Goal: Task Accomplishment & Management: Use online tool/utility

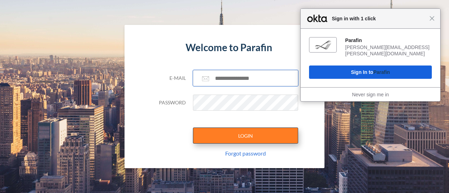
type input "**********"
click at [235, 141] on button "LOGIN" at bounding box center [245, 136] width 105 height 16
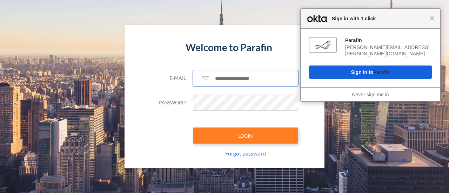
type input "**********"
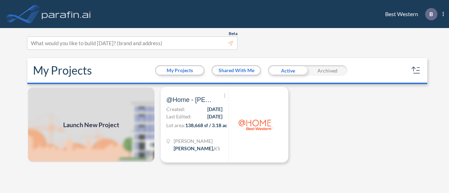
click at [109, 123] on span "Launch New Project" at bounding box center [91, 124] width 56 height 9
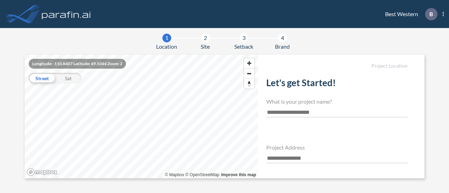
click at [290, 111] on input "text" at bounding box center [336, 112] width 141 height 9
type input "**********"
click at [285, 157] on input "text" at bounding box center [336, 158] width 141 height 9
paste input "**********"
type input "**********"
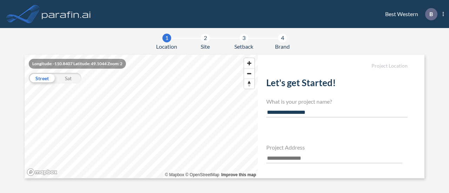
click at [285, 160] on input "text" at bounding box center [334, 158] width 136 height 9
paste input "**********"
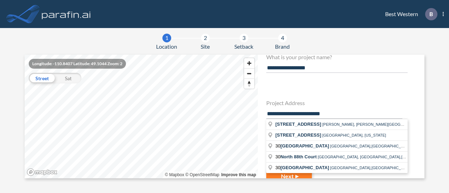
scroll to position [45, 0]
click at [346, 111] on input "**********" at bounding box center [334, 113] width 136 height 9
type input "**********"
drag, startPoint x: 346, startPoint y: 111, endPoint x: 260, endPoint y: 103, distance: 85.5
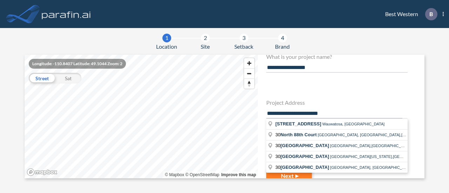
click at [260, 103] on div "**********" at bounding box center [341, 117] width 166 height 124
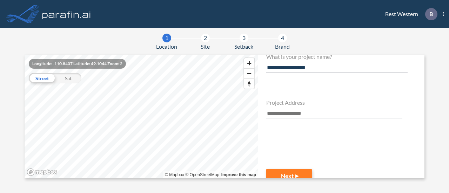
click at [304, 115] on input "text" at bounding box center [334, 113] width 136 height 9
paste input "**********"
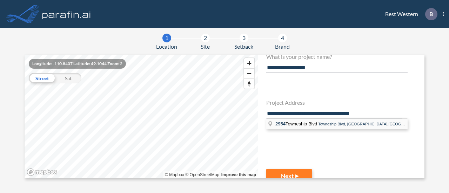
type input "**********"
click at [307, 122] on span "[STREET_ADDRESS]" at bounding box center [296, 123] width 43 height 5
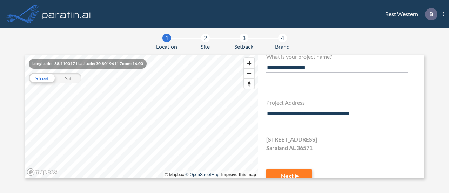
click at [195, 177] on div "© Mapbox © OpenStreetMap Improve this map" at bounding box center [141, 117] width 233 height 124
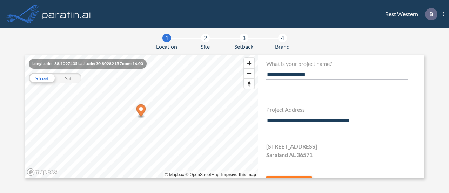
scroll to position [35, 0]
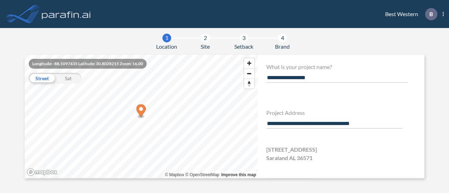
click at [252, 121] on section "**********" at bounding box center [225, 117] width 400 height 124
click at [143, 111] on icon "Map marker" at bounding box center [140, 110] width 9 height 12
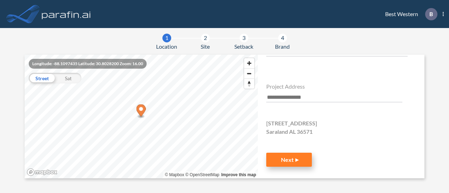
click at [285, 154] on button "Next" at bounding box center [289, 160] width 46 height 14
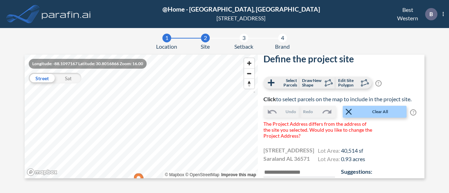
scroll to position [10, 0]
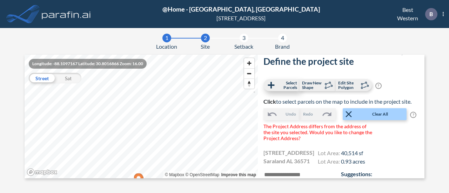
click at [276, 82] on span "Select Parcels" at bounding box center [286, 85] width 21 height 9
click at [272, 86] on icon at bounding box center [271, 85] width 11 height 11
click at [375, 117] on span "Clear All" at bounding box center [380, 114] width 52 height 6
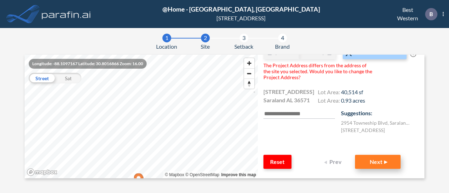
click at [367, 162] on button "Next" at bounding box center [378, 162] width 46 height 14
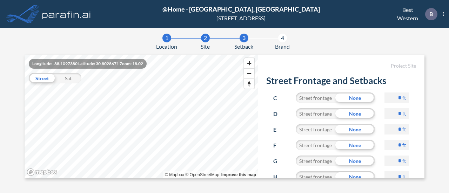
scroll to position [42, 0]
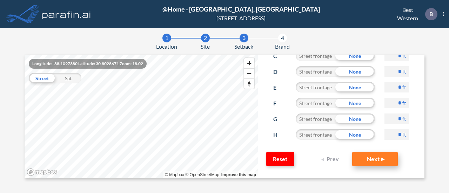
click at [366, 158] on button "Next" at bounding box center [375, 159] width 46 height 14
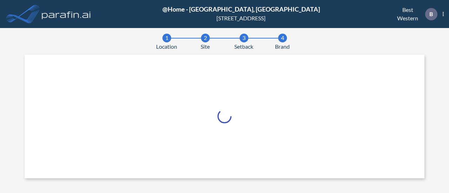
scroll to position [4, 0]
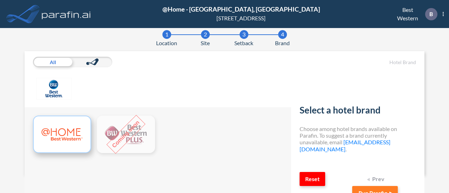
click at [57, 133] on img at bounding box center [62, 135] width 42 height 26
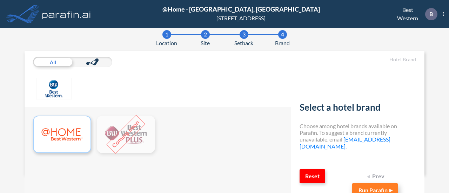
click at [368, 188] on button "Run Parafin" at bounding box center [375, 190] width 46 height 14
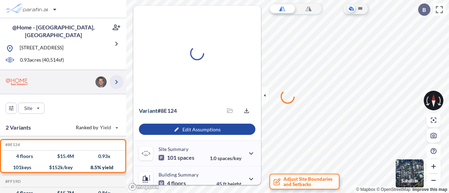
click at [117, 78] on icon "button" at bounding box center [116, 82] width 8 height 8
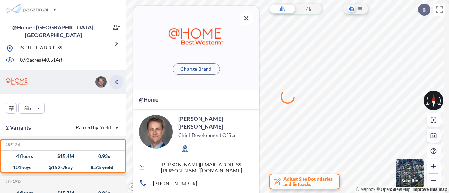
click at [117, 80] on icon "button" at bounding box center [116, 82] width 2 height 4
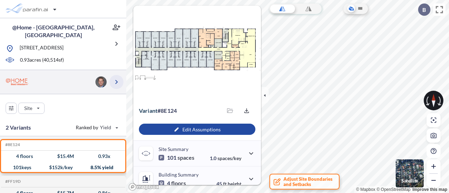
click at [117, 78] on icon "button" at bounding box center [116, 82] width 8 height 8
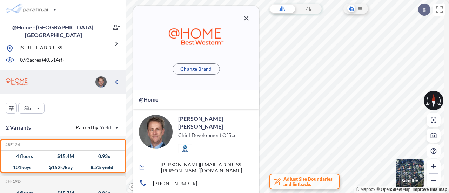
click at [248, 16] on icon "button" at bounding box center [246, 18] width 5 height 5
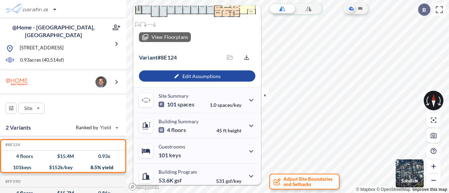
scroll to position [78, 0]
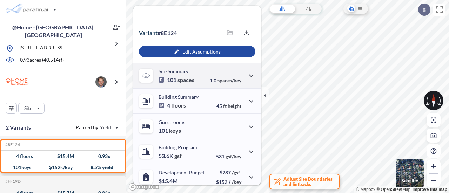
click at [186, 72] on p "Site Summary" at bounding box center [173, 71] width 30 height 6
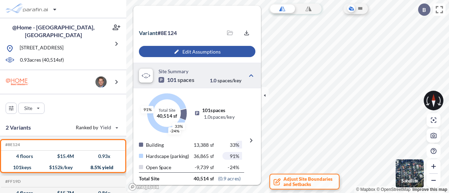
click at [191, 50] on div "button" at bounding box center [197, 51] width 116 height 11
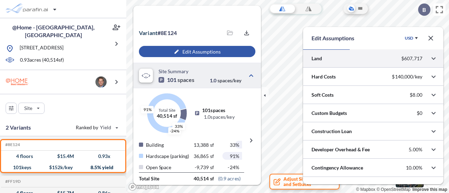
scroll to position [26, 0]
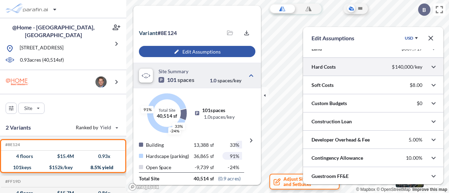
click at [402, 72] on div at bounding box center [373, 67] width 140 height 18
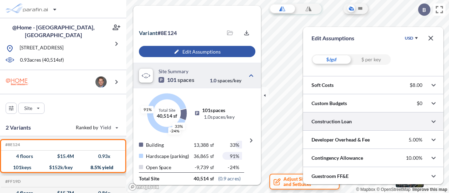
scroll to position [0, 0]
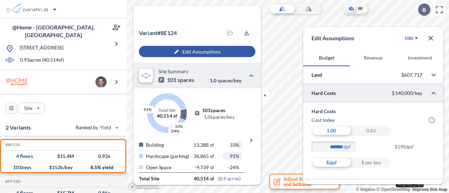
click at [412, 89] on div at bounding box center [373, 93] width 140 height 18
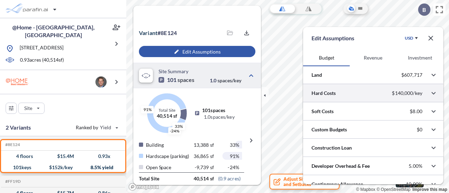
click at [412, 89] on div at bounding box center [373, 93] width 140 height 18
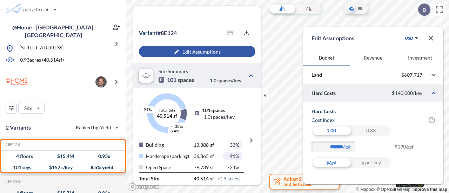
click at [369, 131] on div "0.83" at bounding box center [371, 130] width 40 height 11
click at [340, 127] on div "1.00" at bounding box center [331, 130] width 40 height 11
click at [337, 129] on div "1.00" at bounding box center [331, 130] width 40 height 11
click at [432, 38] on icon "button" at bounding box center [430, 38] width 8 height 8
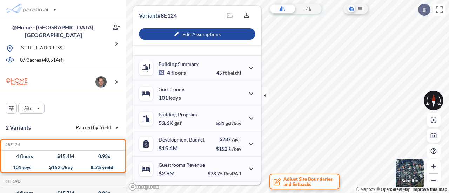
scroll to position [262, 0]
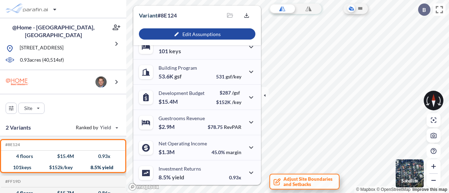
click at [308, 181] on span "Adjust Site Boundaries and Setbacks" at bounding box center [307, 182] width 49 height 11
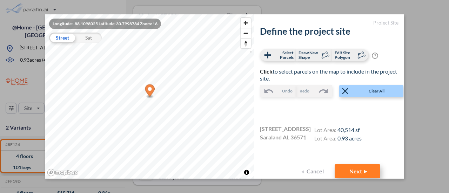
click at [353, 174] on button "Next" at bounding box center [357, 171] width 46 height 14
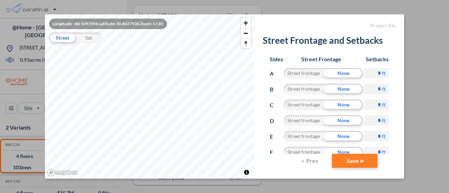
click at [353, 174] on form "Project Site Street Frontage and Setbacks Sides Street Frontage Setbacks A Stre…" at bounding box center [329, 96] width 150 height 164
click at [341, 147] on div "None" at bounding box center [343, 152] width 40 height 11
click at [349, 159] on button "Save" at bounding box center [355, 161] width 46 height 14
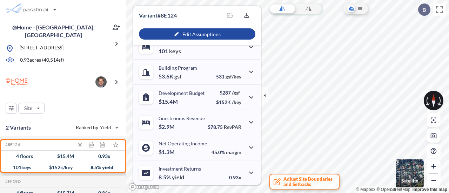
scroll to position [11, 0]
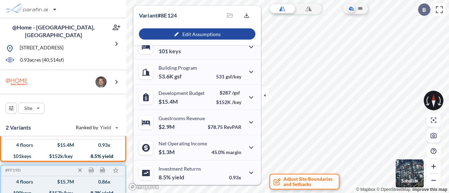
click at [59, 182] on div "$ 15.7 M" at bounding box center [65, 182] width 17 height 0
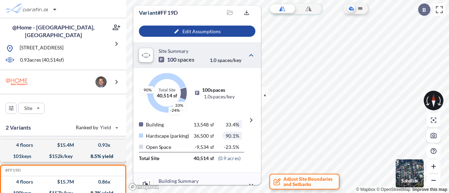
scroll to position [4, 0]
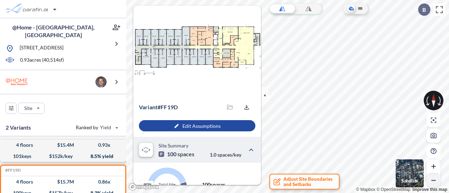
click at [432, 180] on icon "button" at bounding box center [433, 180] width 7 height 7
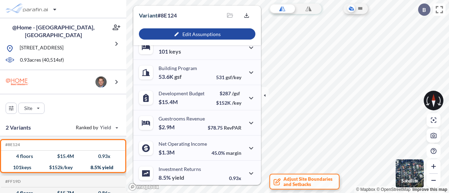
scroll to position [158, 0]
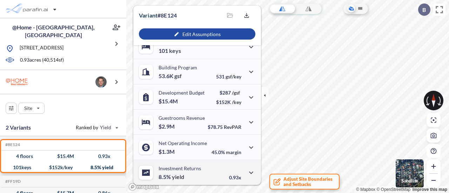
click at [207, 168] on div "Investment Returns 8.5% yield 0.93x" at bounding box center [197, 172] width 128 height 25
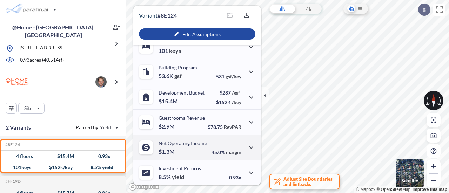
click at [215, 143] on div "45.0% margin" at bounding box center [233, 147] width 44 height 15
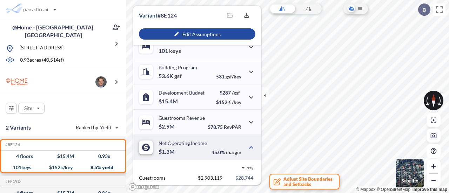
click at [215, 143] on div "45.0% margin" at bounding box center [233, 147] width 44 height 15
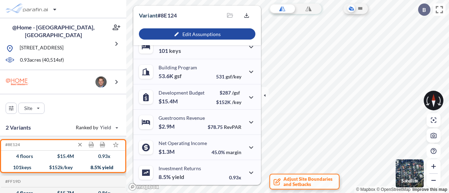
scroll to position [11, 0]
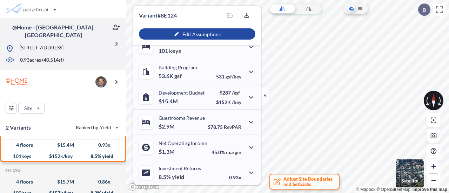
click at [67, 33] on div "@Home - [GEOGRAPHIC_DATA], [GEOGRAPHIC_DATA]" at bounding box center [60, 31] width 115 height 19
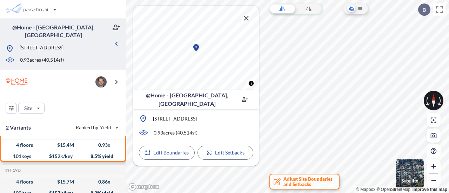
click at [247, 19] on icon "button" at bounding box center [246, 18] width 8 height 8
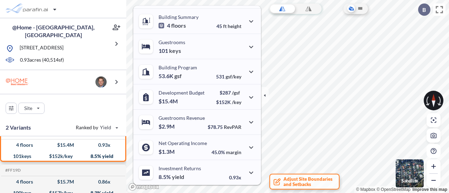
scroll to position [0, 0]
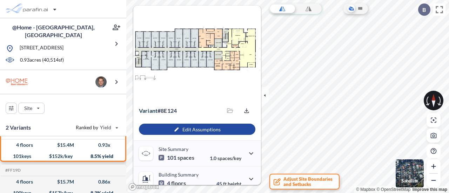
click at [247, 19] on preview at bounding box center [197, 53] width 128 height 95
